Goal: Information Seeking & Learning: Learn about a topic

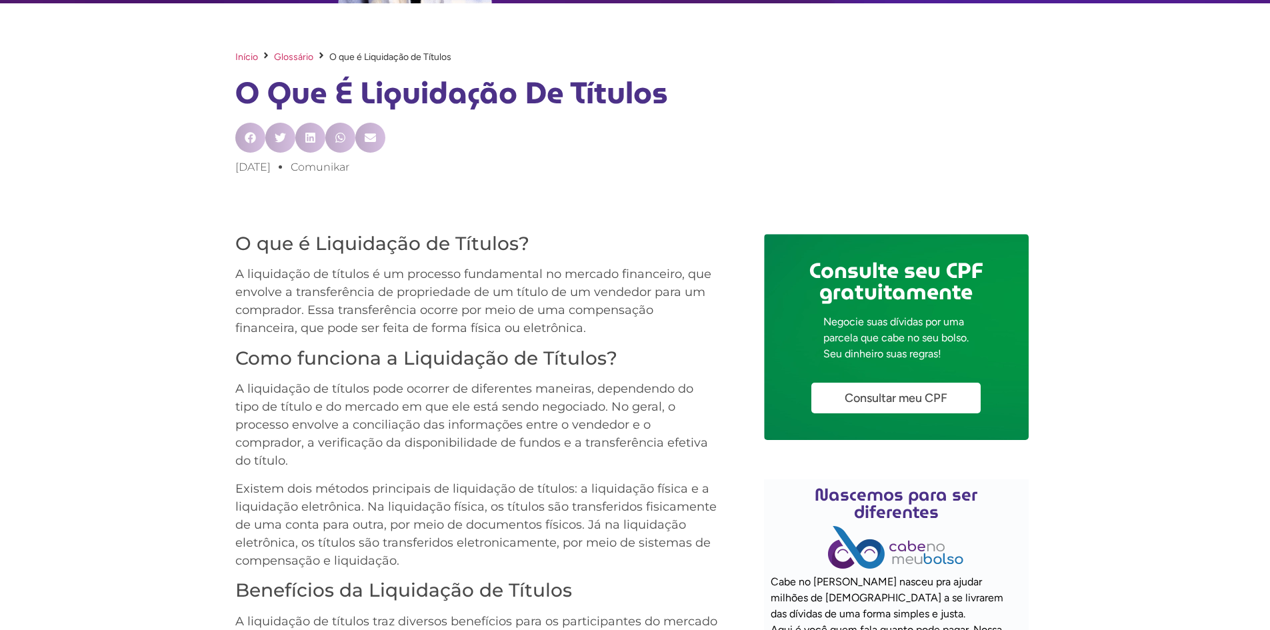
scroll to position [463, 0]
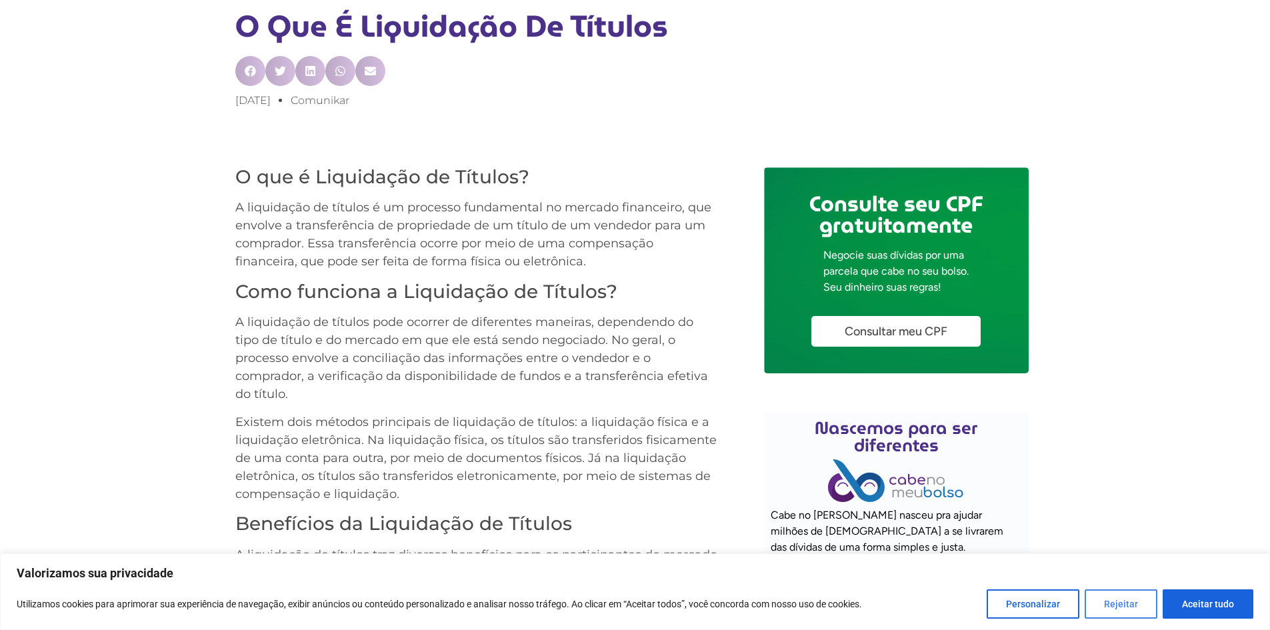
click at [1097, 599] on button "Rejeitar" at bounding box center [1121, 603] width 73 height 29
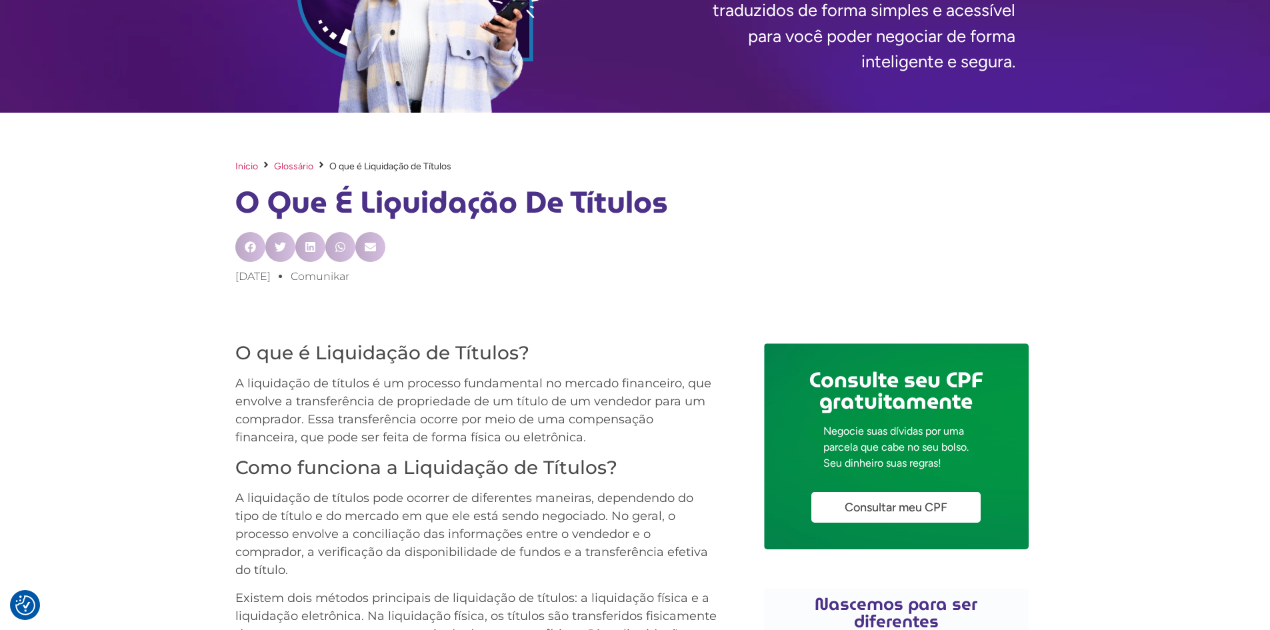
scroll to position [330, 0]
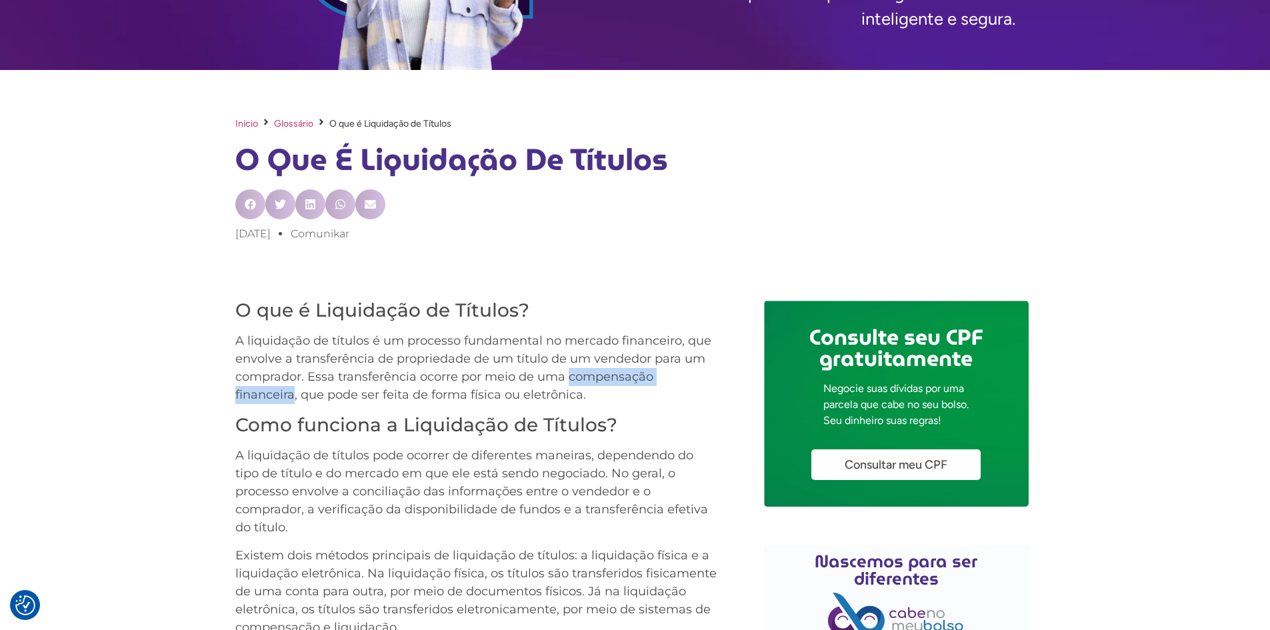
drag, startPoint x: 569, startPoint y: 377, endPoint x: 711, endPoint y: 377, distance: 142.0
click at [711, 377] on p "A liquidação de títulos é um processo fundamental no mercado financeiro, que en…" at bounding box center [476, 368] width 483 height 72
copy p "compensação financeira"
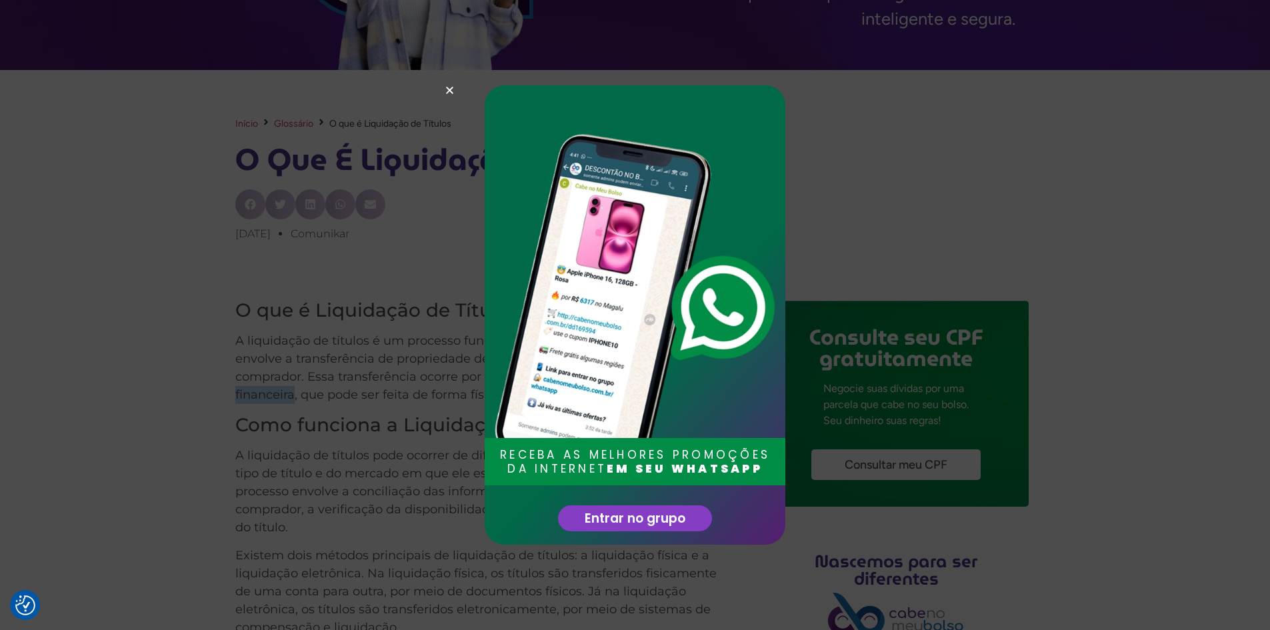
click at [446, 89] on icon "Close" at bounding box center [450, 90] width 10 height 10
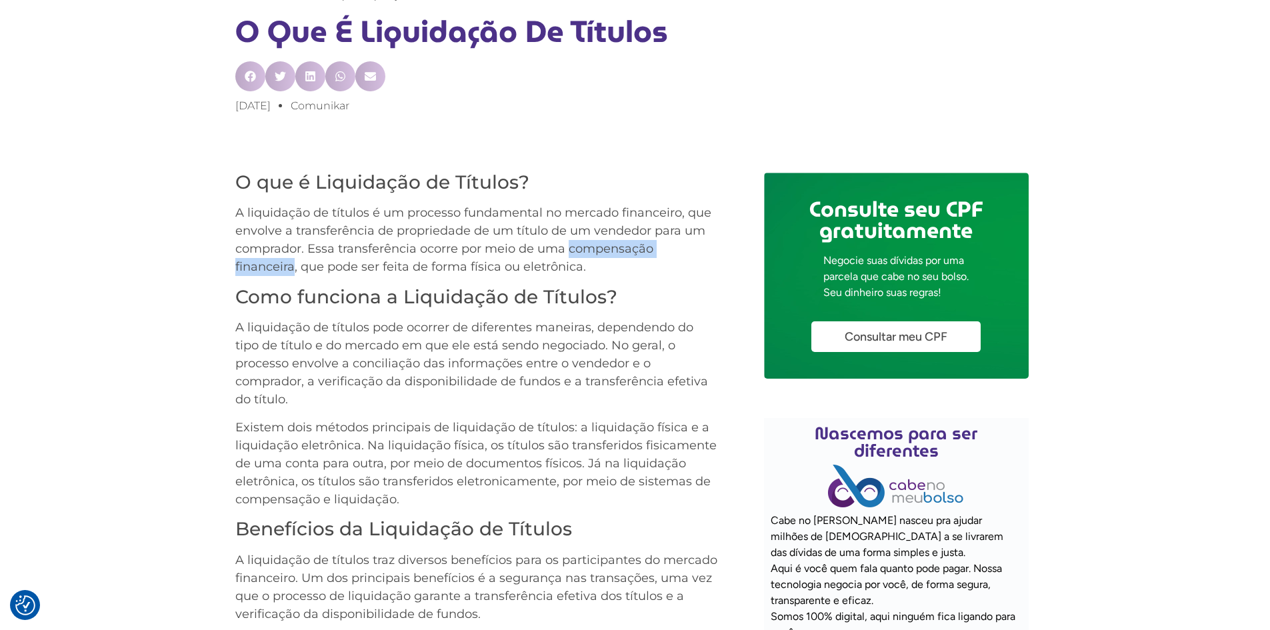
scroll to position [463, 0]
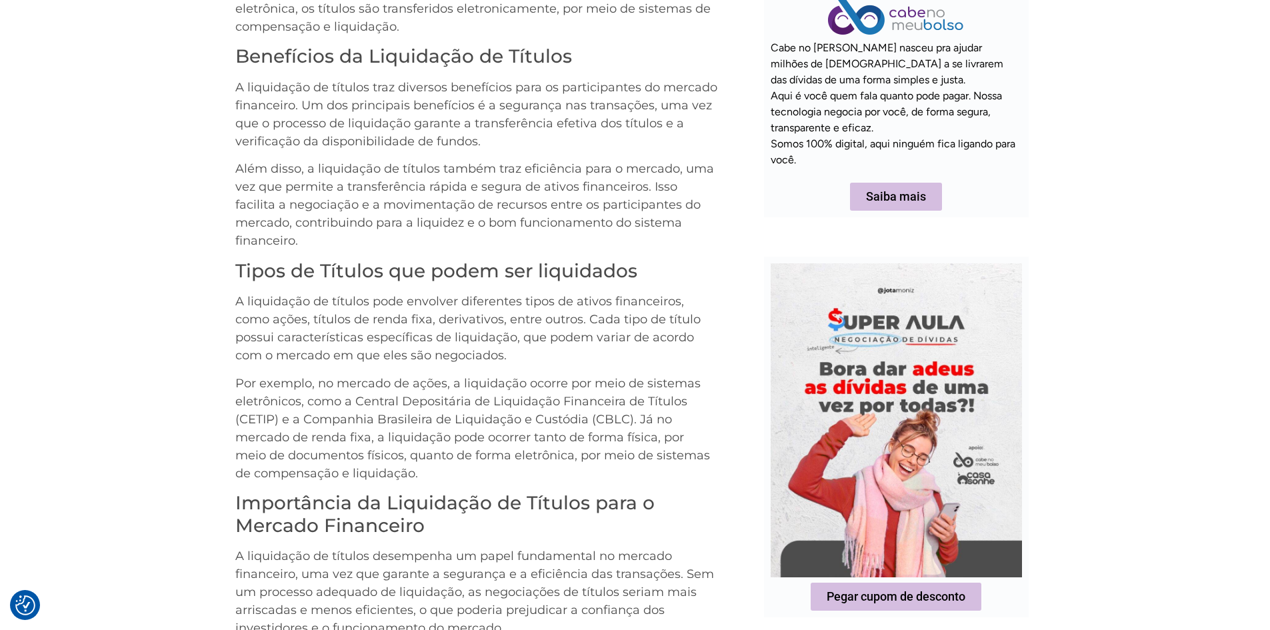
scroll to position [930, 0]
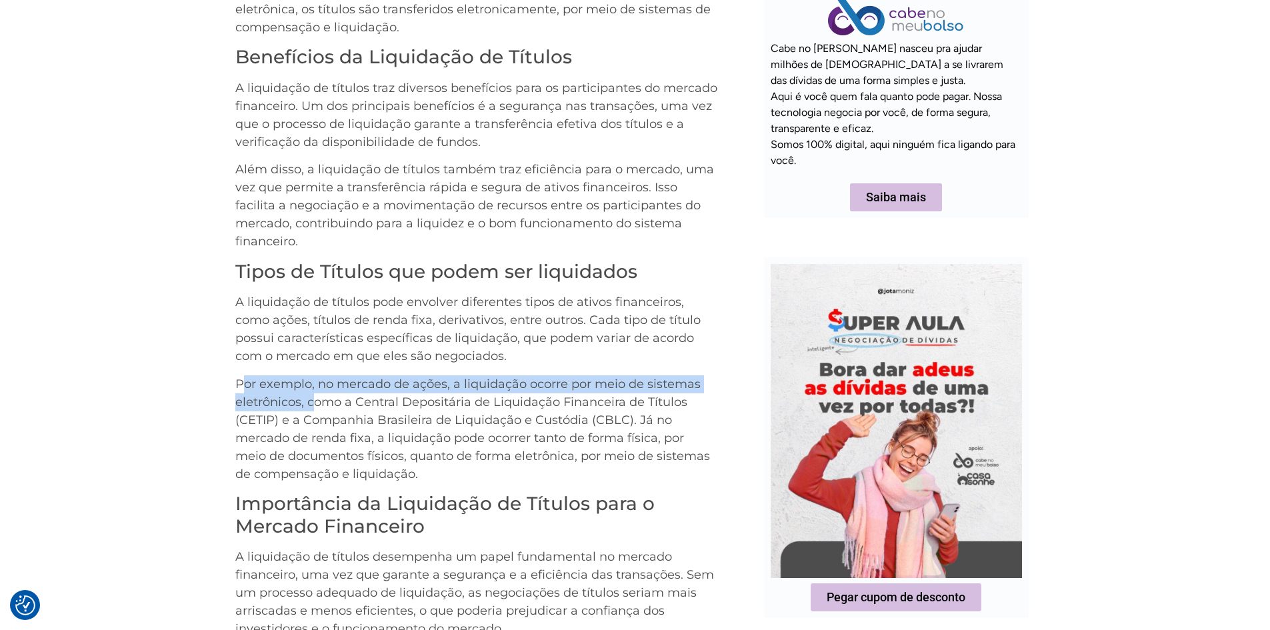
drag, startPoint x: 240, startPoint y: 360, endPoint x: 311, endPoint y: 387, distance: 75.8
click at [311, 387] on p "Por exemplo, no mercado de ações, a liquidação ocorre por meio de sistemas elet…" at bounding box center [476, 429] width 483 height 108
click at [269, 389] on p "Por exemplo, no mercado de ações, a liquidação ocorre por meio de sistemas elet…" at bounding box center [476, 429] width 483 height 108
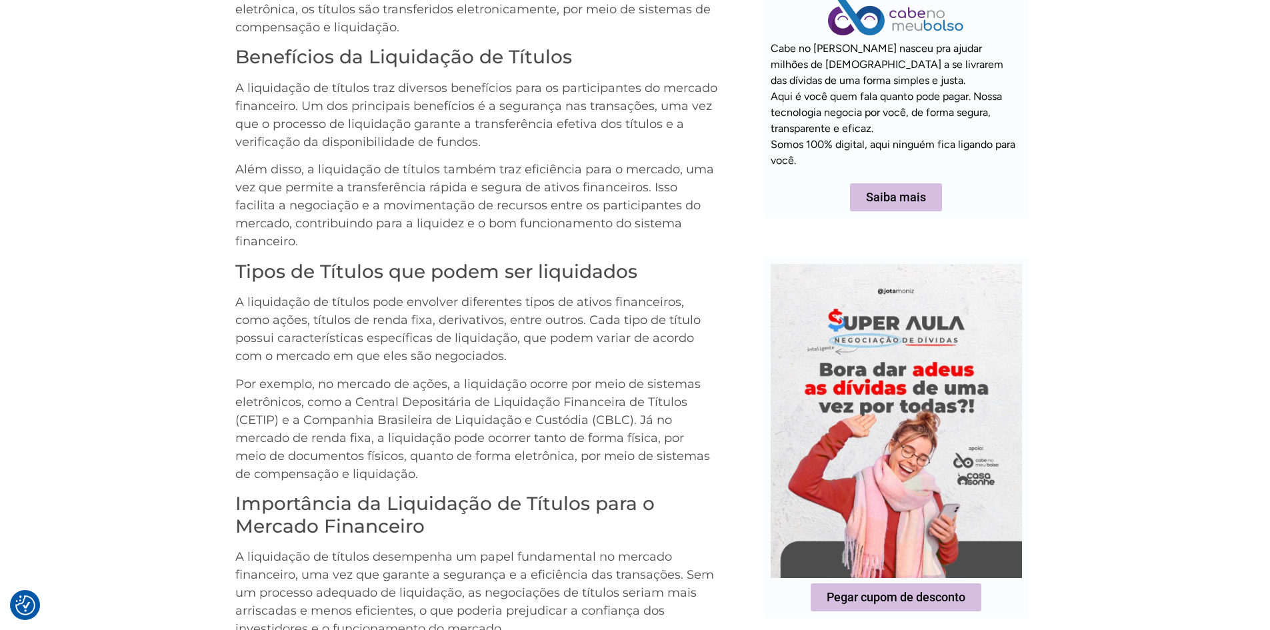
click at [193, 381] on div "O que é Liquidação de Títulos? A liquidação de títulos é um processo fundamenta…" at bounding box center [635, 435] width 1270 height 1482
click at [238, 379] on p "Por exemplo, no mercado de ações, a liquidação ocorre por meio de sistemas elet…" at bounding box center [476, 429] width 483 height 108
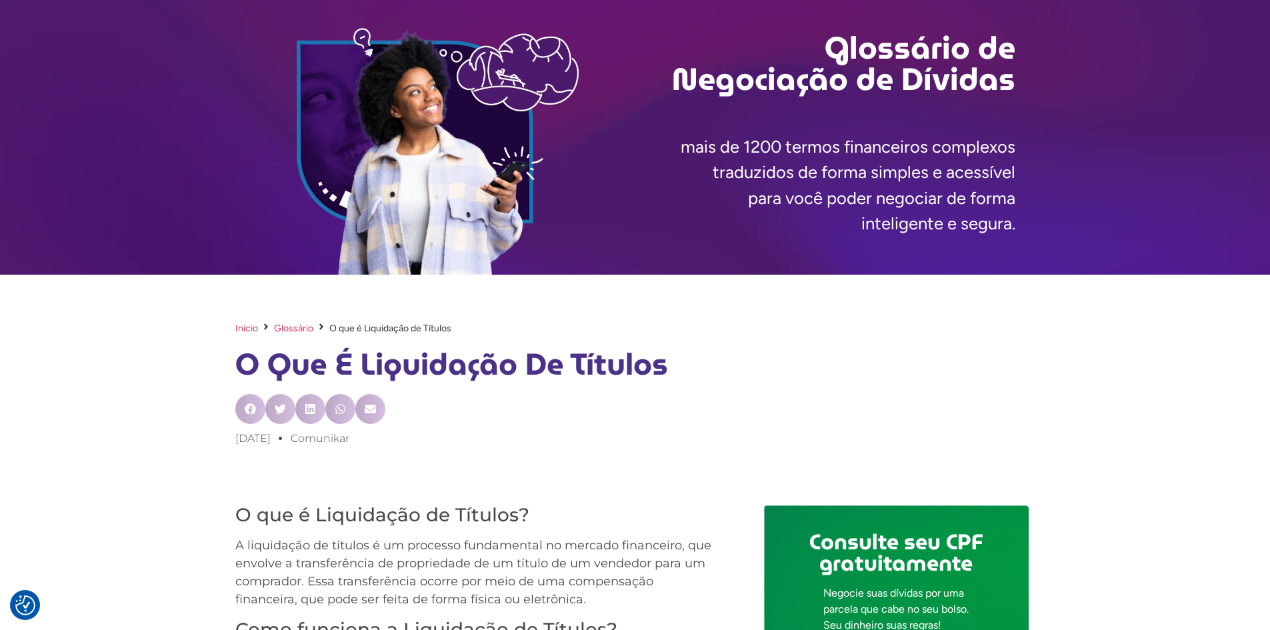
scroll to position [116, 0]
